Goal: Navigation & Orientation: Find specific page/section

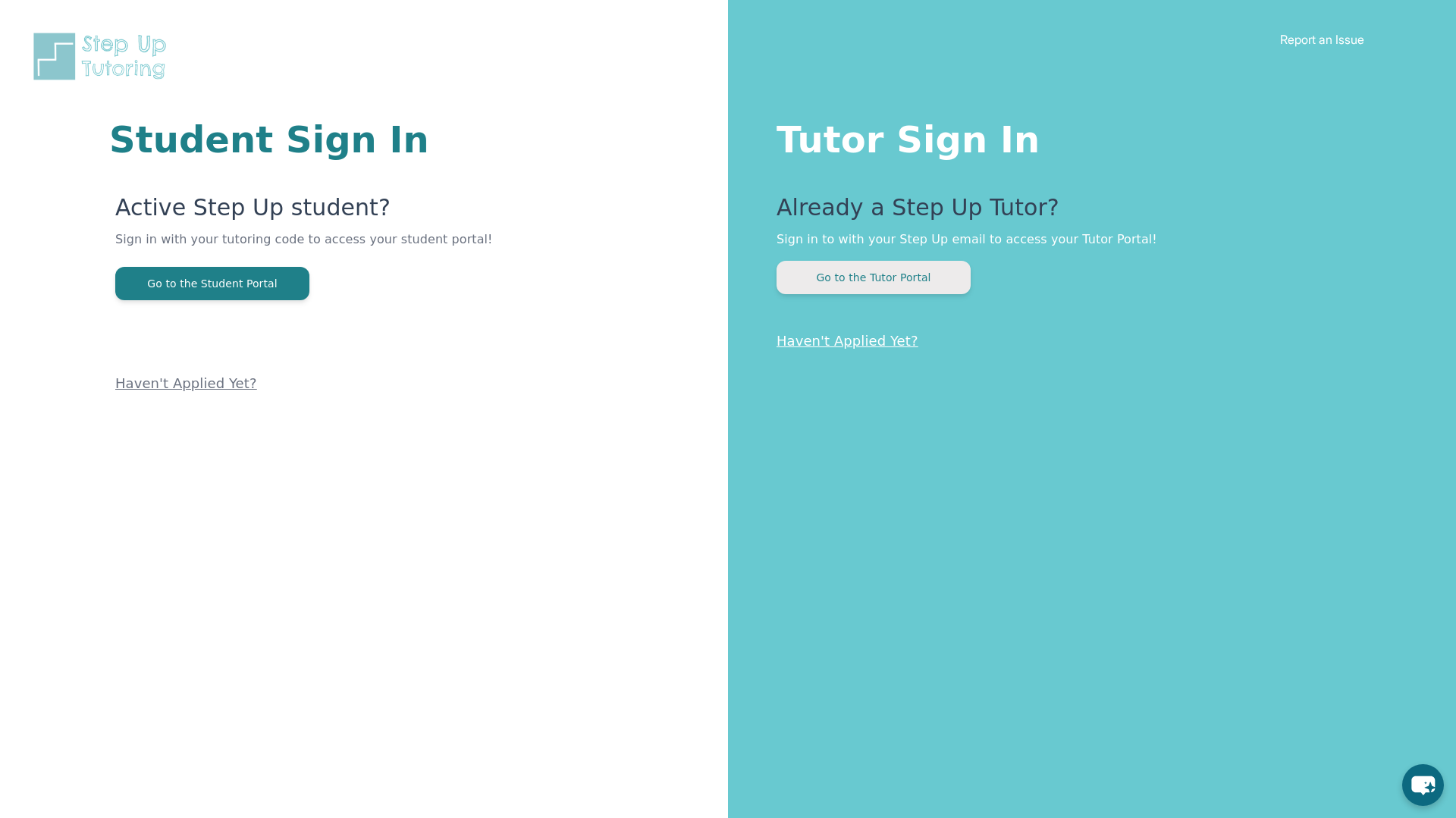
click at [853, 278] on button "Go to the Tutor Portal" at bounding box center [873, 277] width 194 height 33
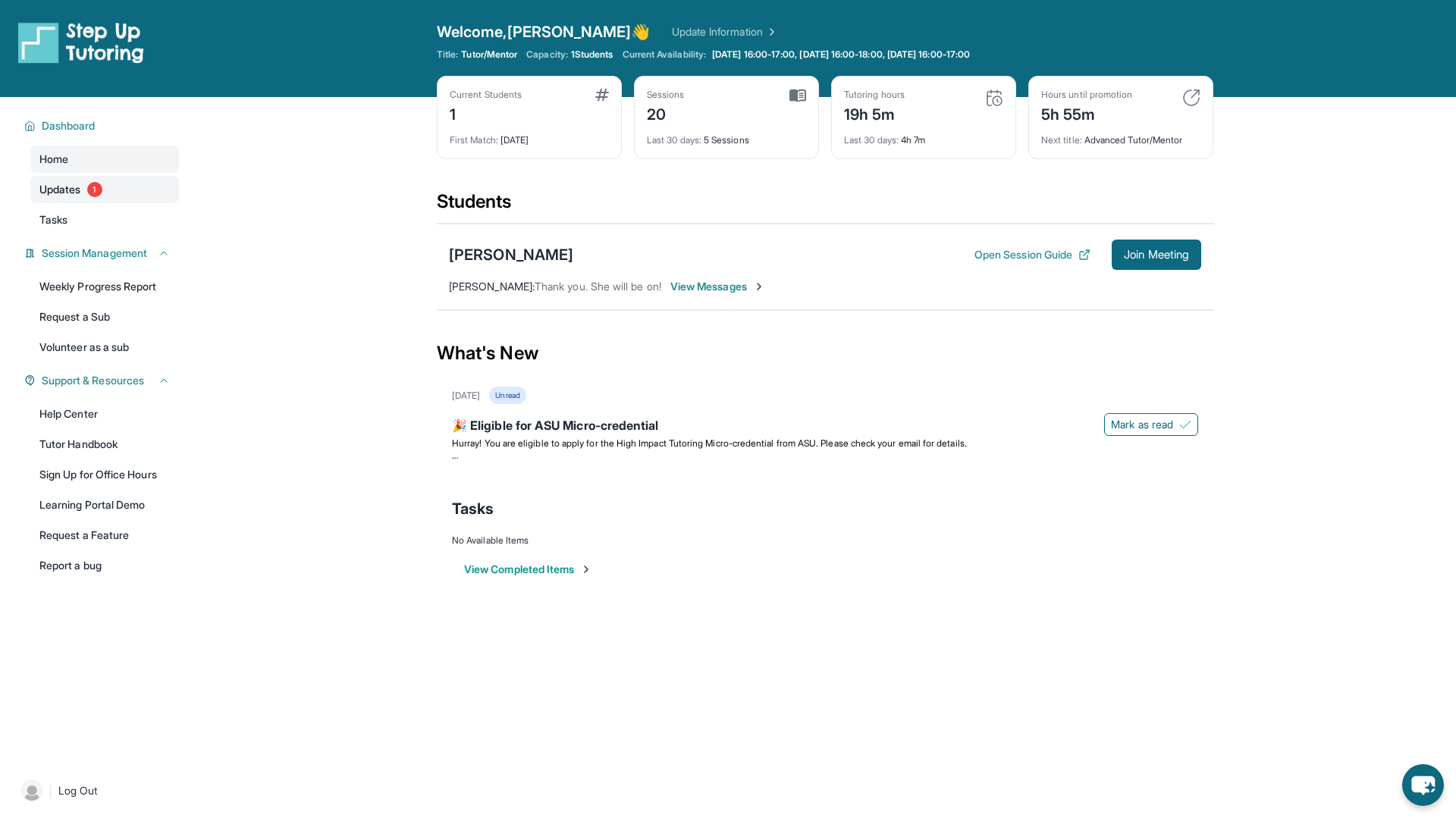
click at [113, 186] on link "Updates 1" at bounding box center [104, 190] width 148 height 28
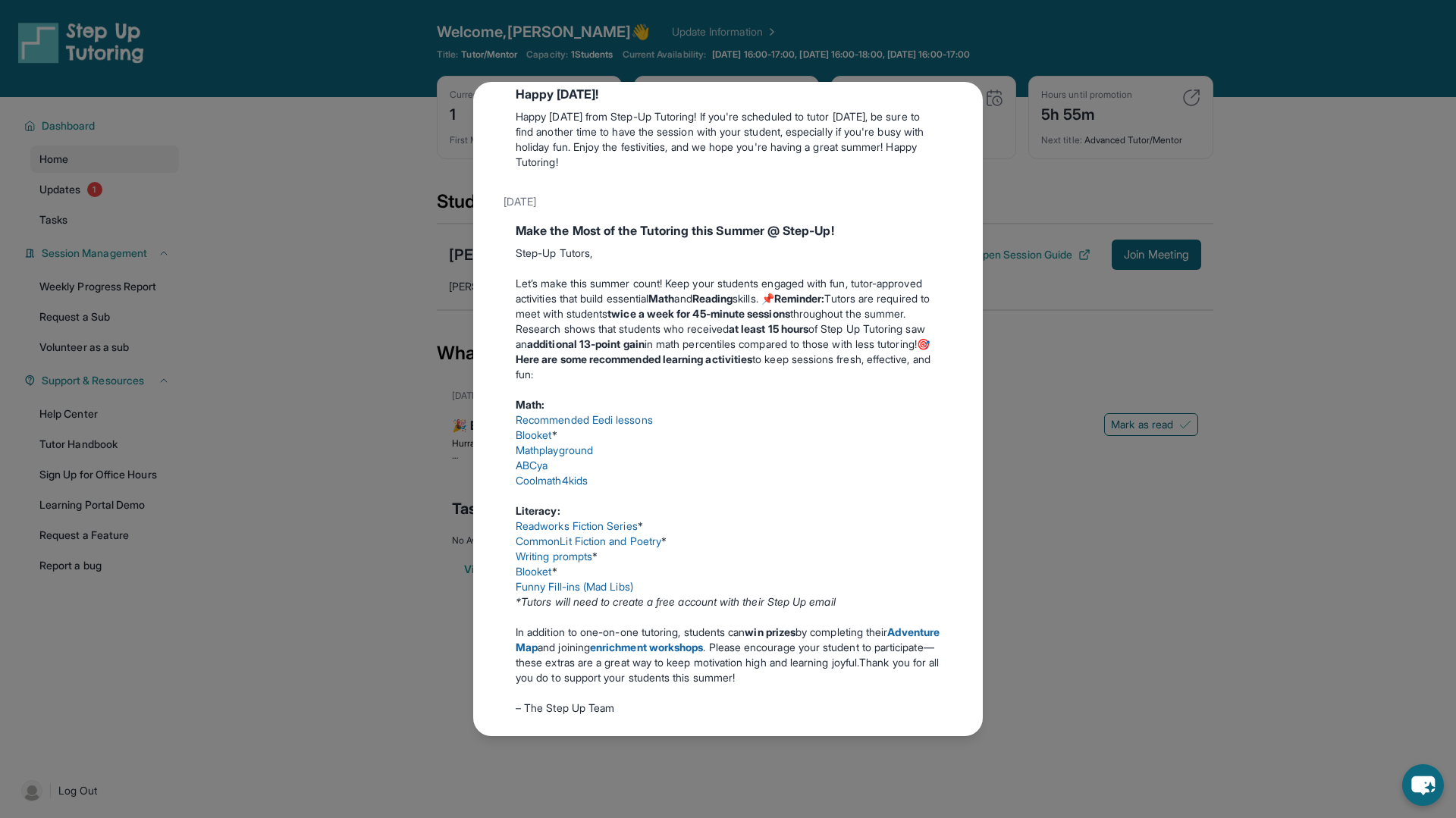
scroll to position [457, 0]
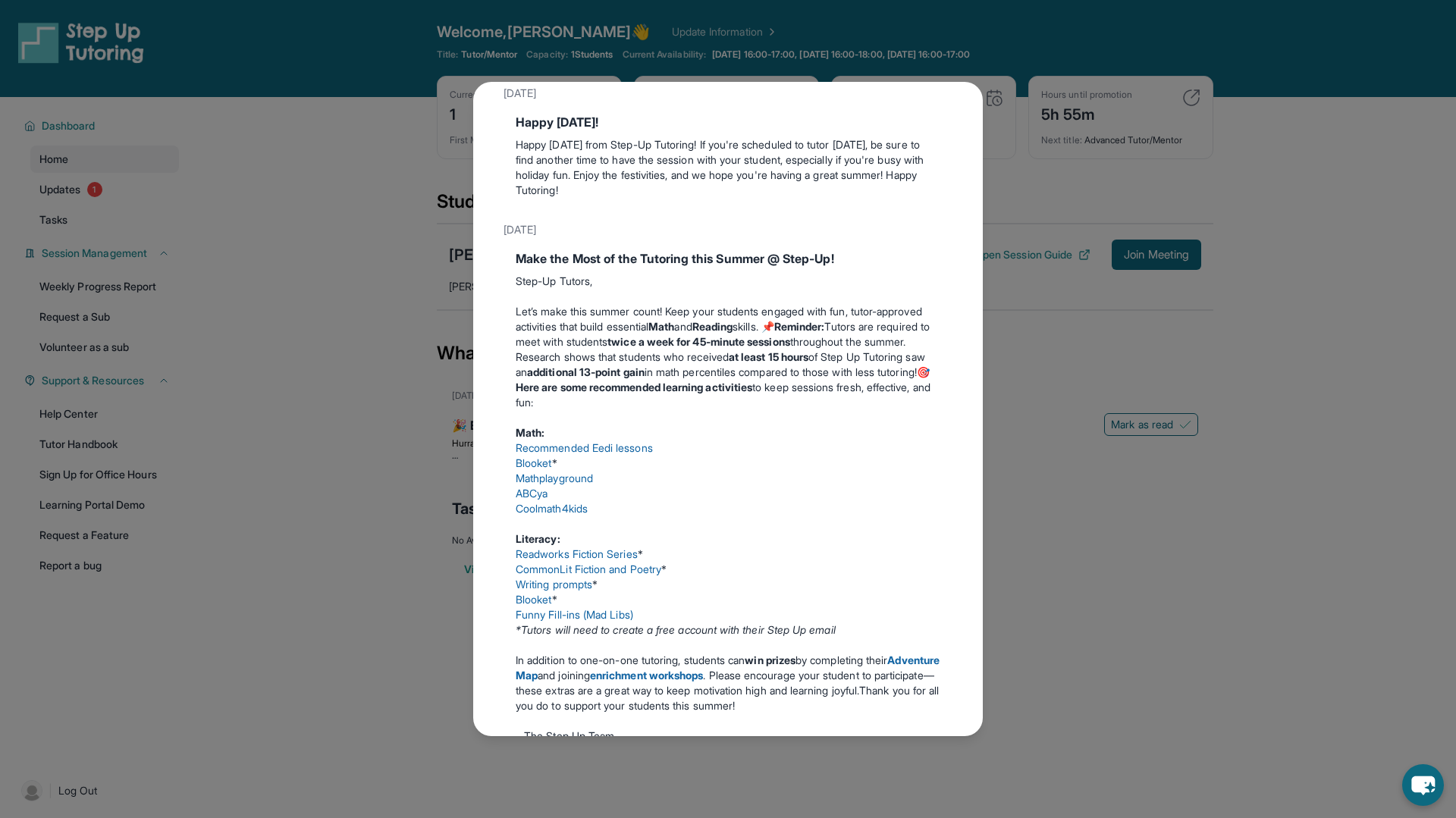
click at [589, 560] on link "Readworks Fiction Series" at bounding box center [576, 554] width 122 height 13
click at [546, 515] on link "Coolmath4kids" at bounding box center [551, 508] width 72 height 13
click at [542, 485] on link "Mathplayground" at bounding box center [554, 478] width 77 height 13
click at [1097, 495] on div "Updates [DATE] 🎉 Eligible for ASU Micro-credential Hurray! You are eligible to …" at bounding box center [728, 409] width 1456 height 818
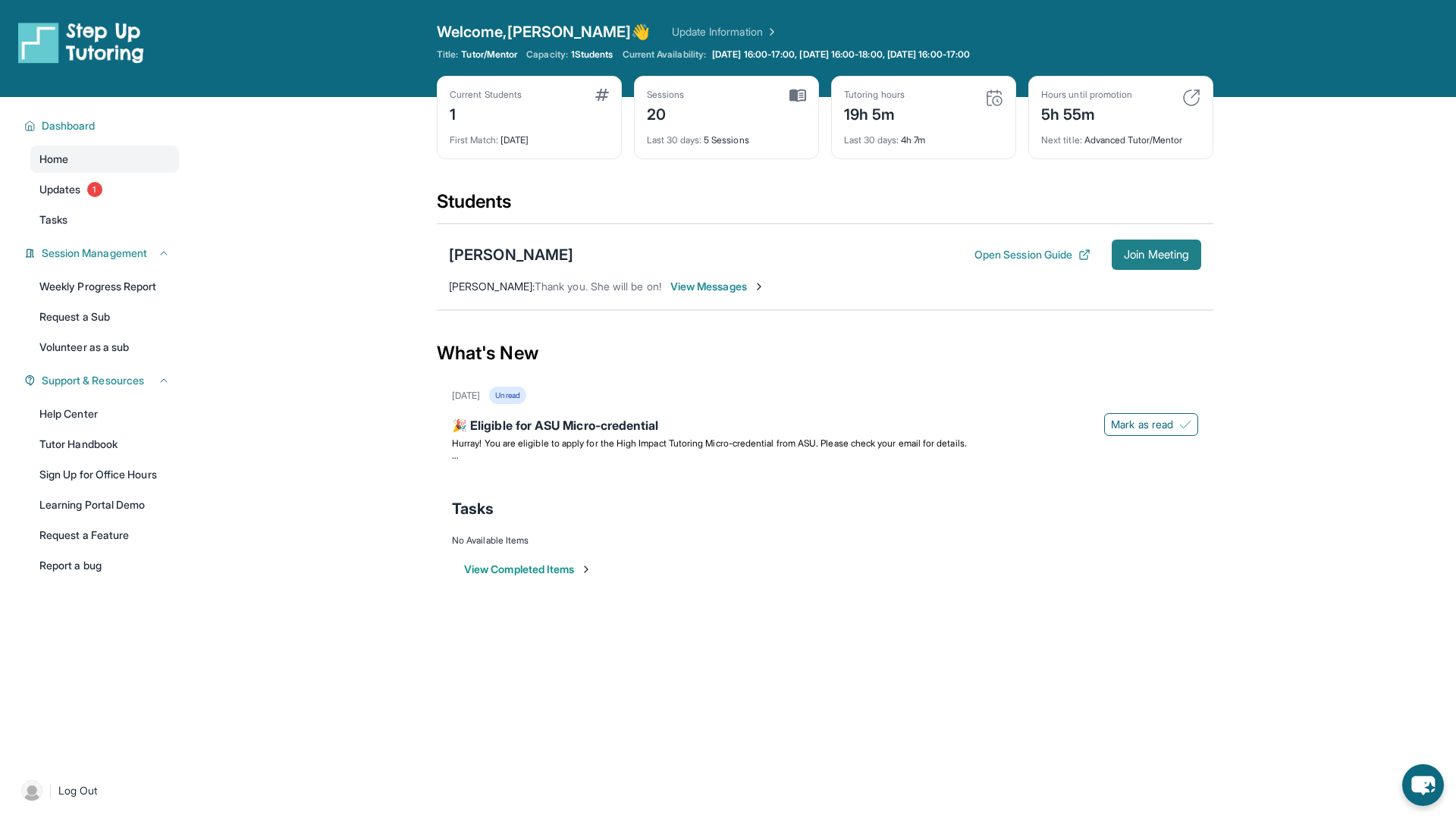
click at [1154, 263] on button "Join Meeting" at bounding box center [1156, 255] width 89 height 30
